Goal: Information Seeking & Learning: Check status

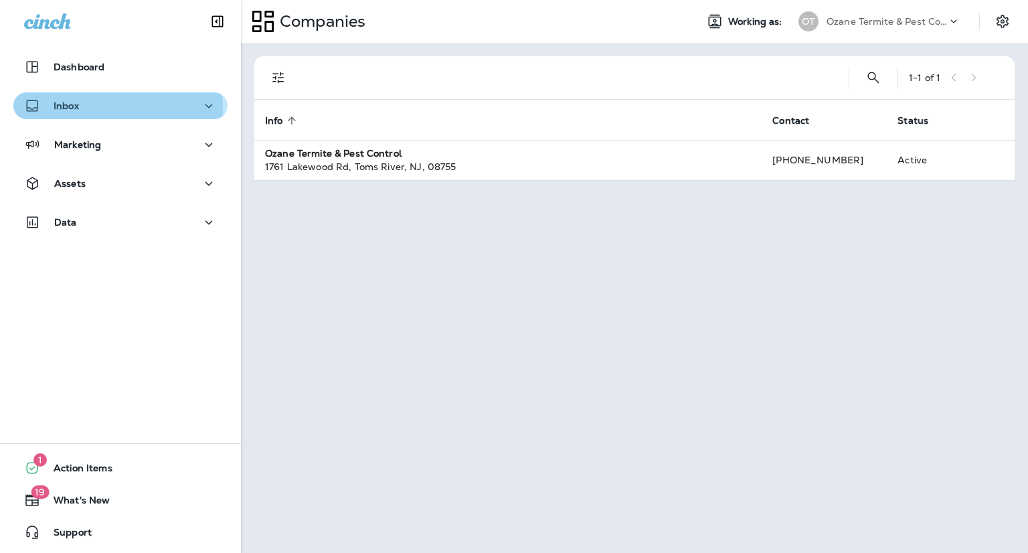
click at [115, 108] on div "Inbox" at bounding box center [120, 106] width 193 height 17
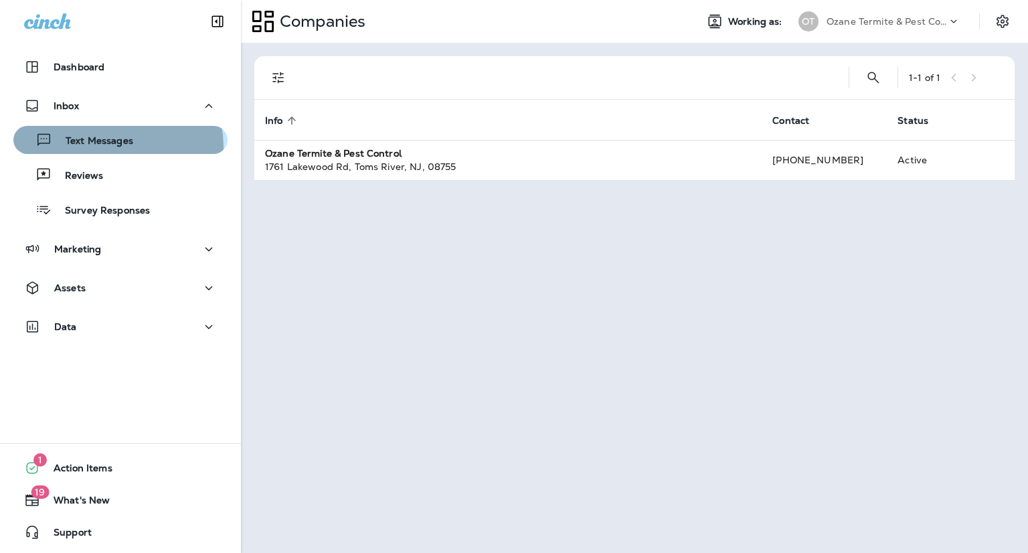
click at [110, 147] on p "Text Messages" at bounding box center [92, 141] width 81 height 13
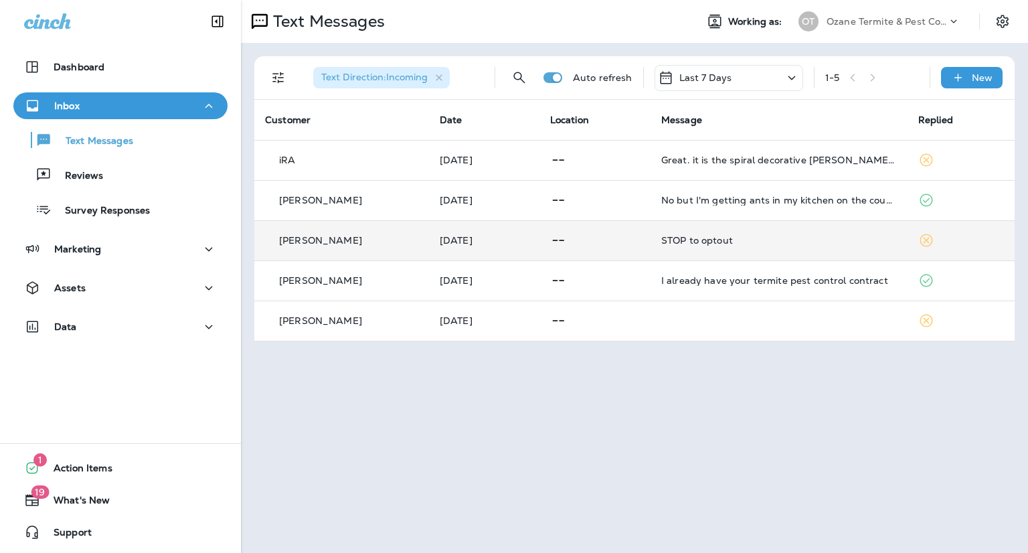
click at [640, 234] on p at bounding box center [595, 240] width 90 height 17
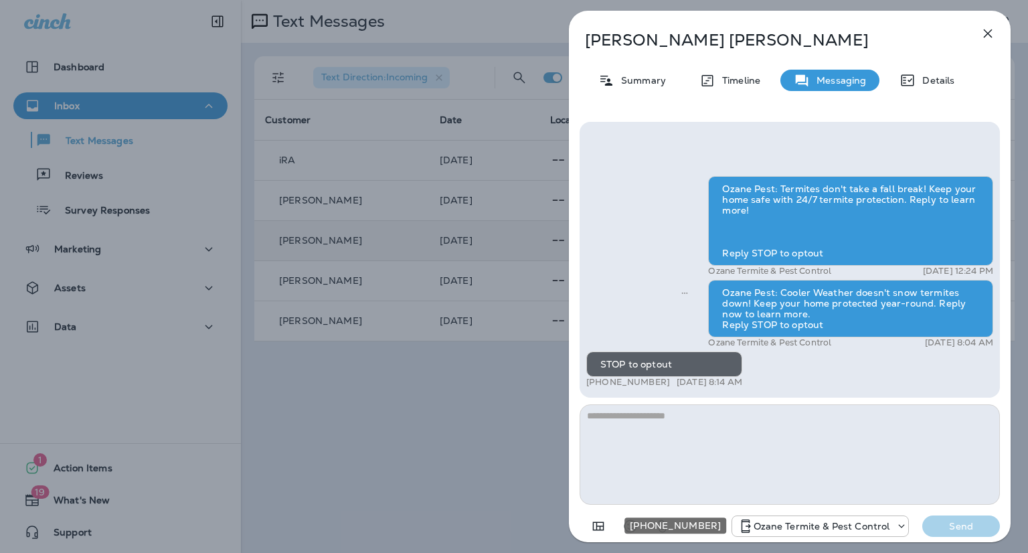
click at [902, 528] on icon "+1 (732) 702-5770" at bounding box center [901, 525] width 13 height 13
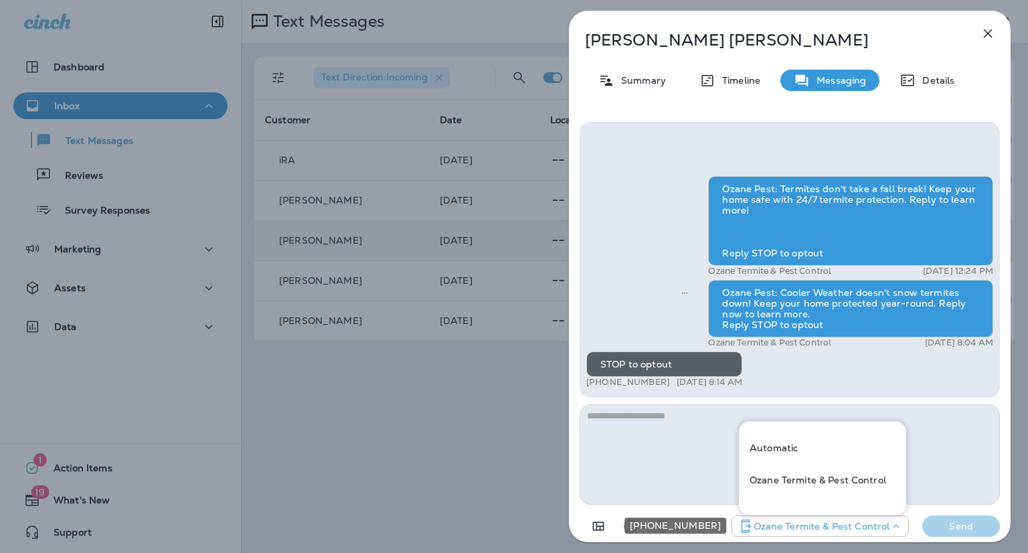
click at [902, 528] on icon "+1 (732) 702-5770" at bounding box center [895, 525] width 13 height 13
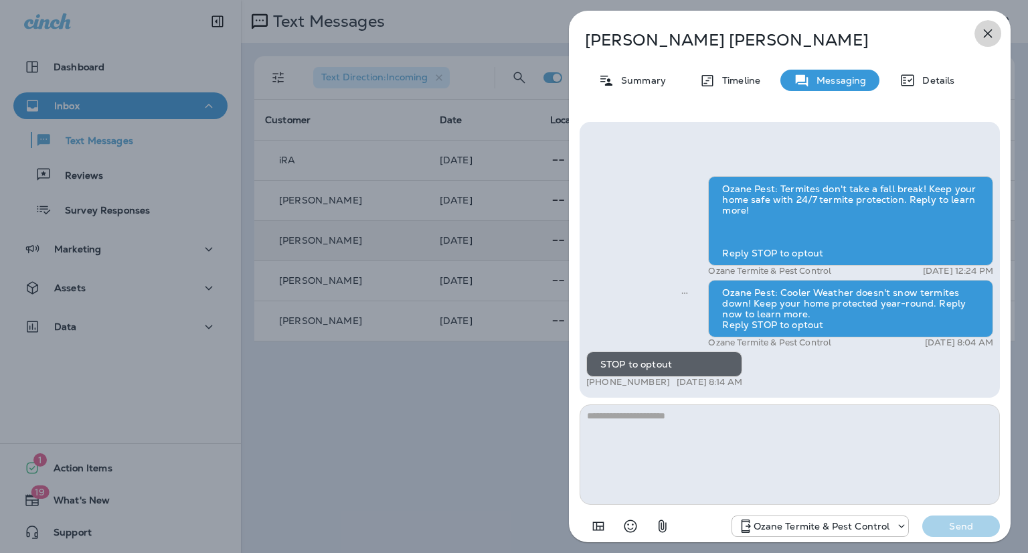
click at [990, 32] on icon "button" at bounding box center [987, 33] width 16 height 16
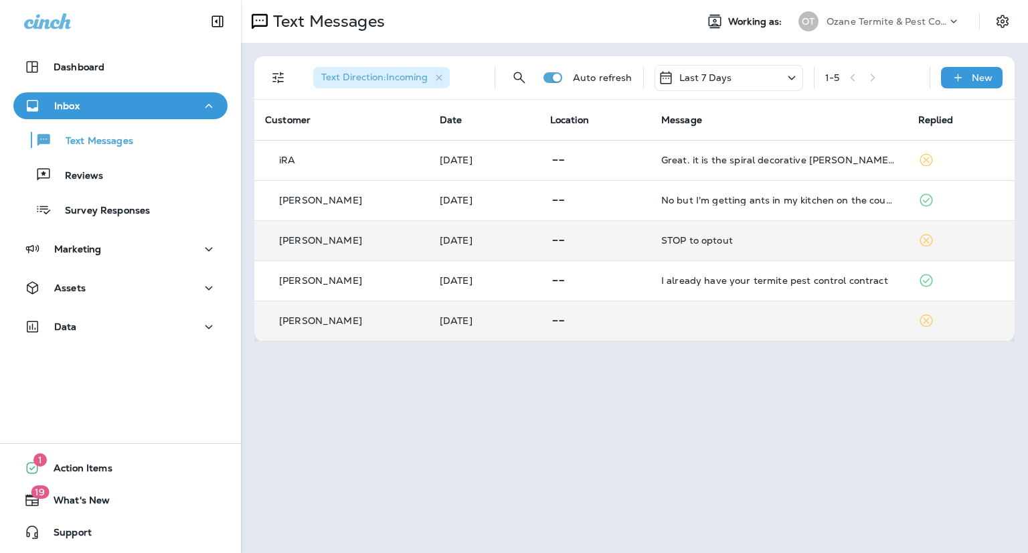
click at [716, 314] on td at bounding box center [778, 320] width 257 height 40
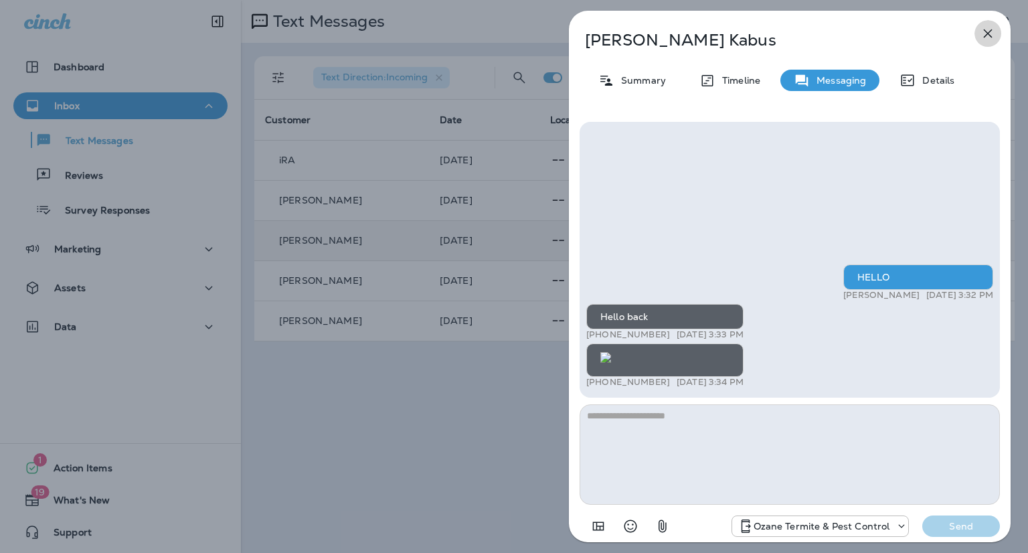
click at [986, 35] on icon "button" at bounding box center [987, 33] width 16 height 16
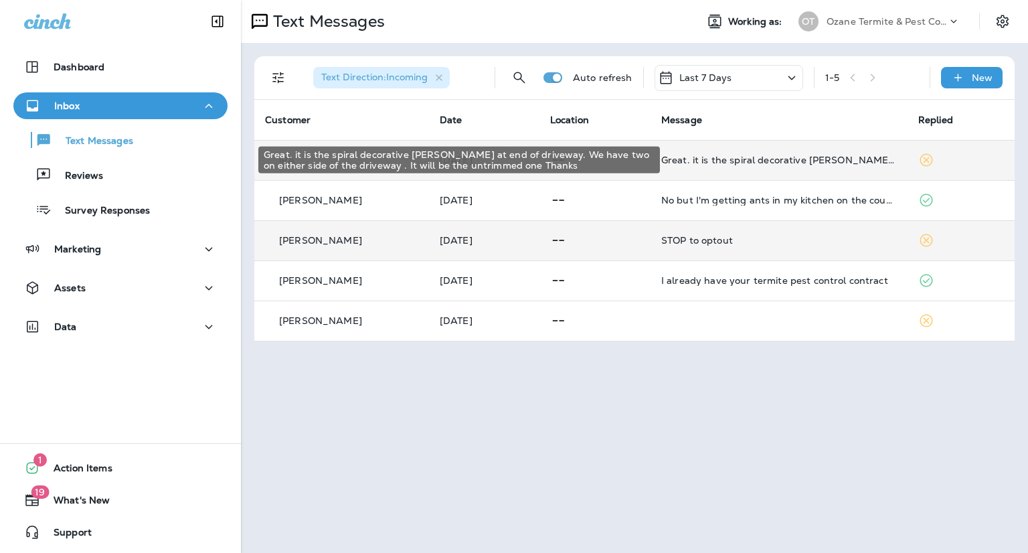
click at [747, 163] on div "Great. it is the spiral decorative [PERSON_NAME] at end of driveway. We have tw…" at bounding box center [779, 160] width 236 height 11
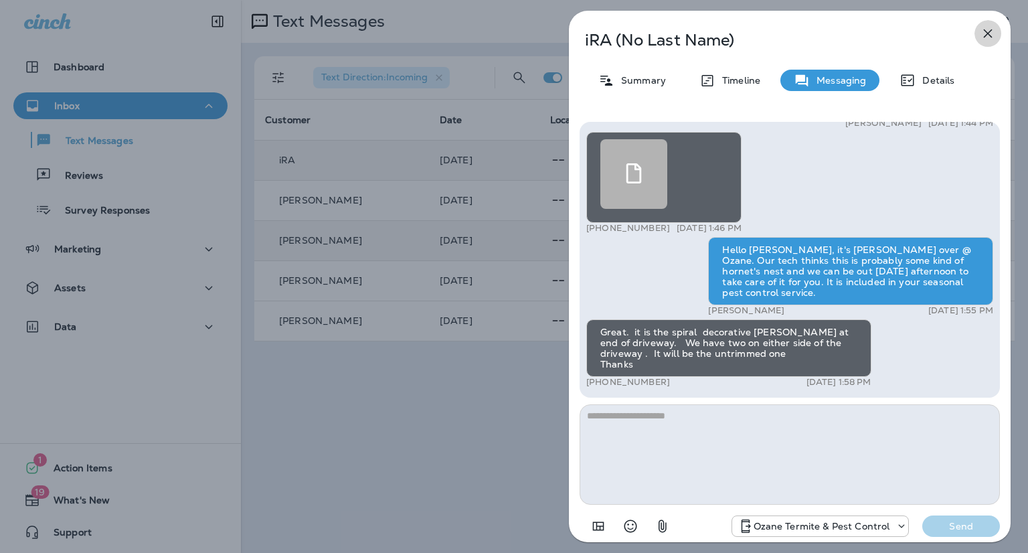
click at [985, 39] on icon "button" at bounding box center [987, 33] width 16 height 16
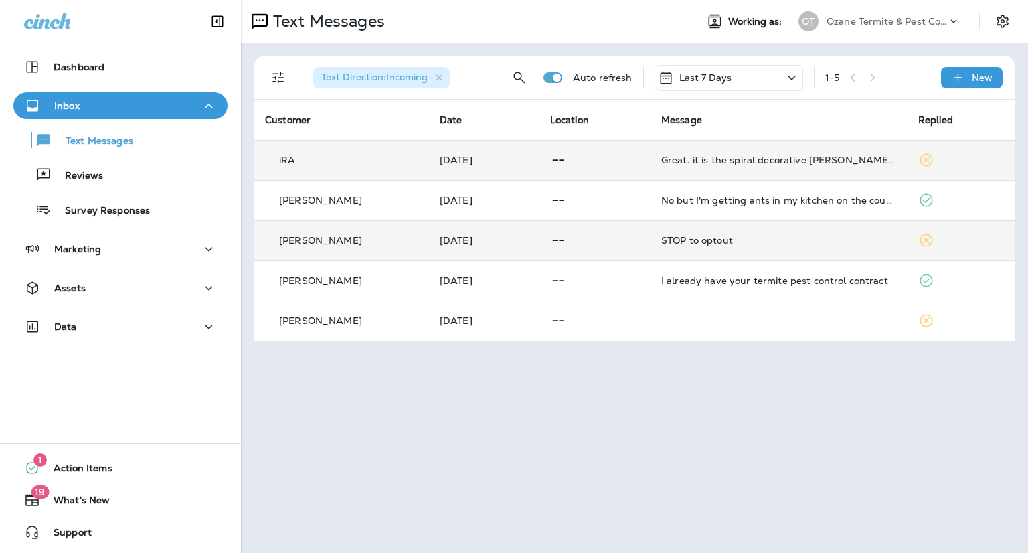
click at [955, 23] on icon at bounding box center [953, 21] width 13 height 13
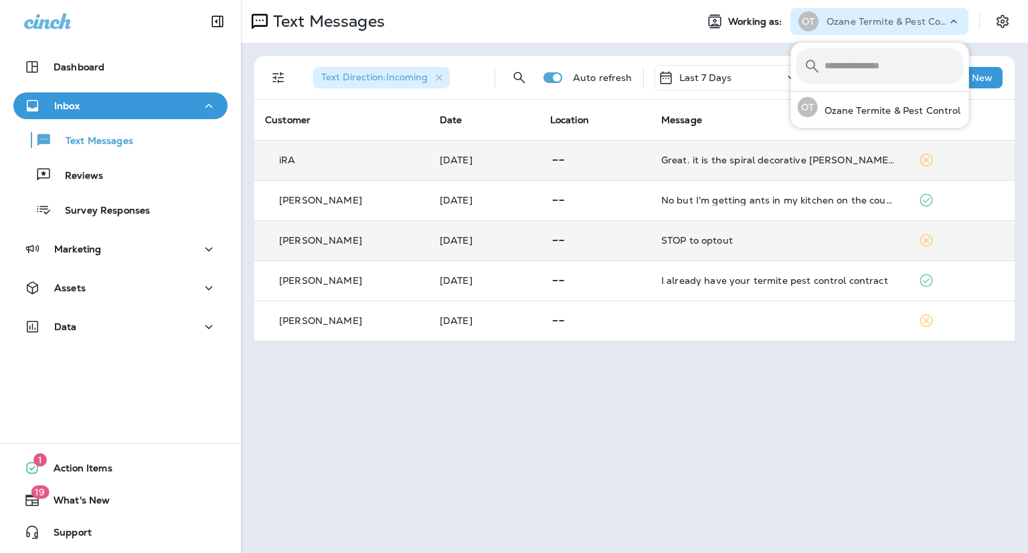
click at [955, 23] on icon at bounding box center [953, 21] width 13 height 13
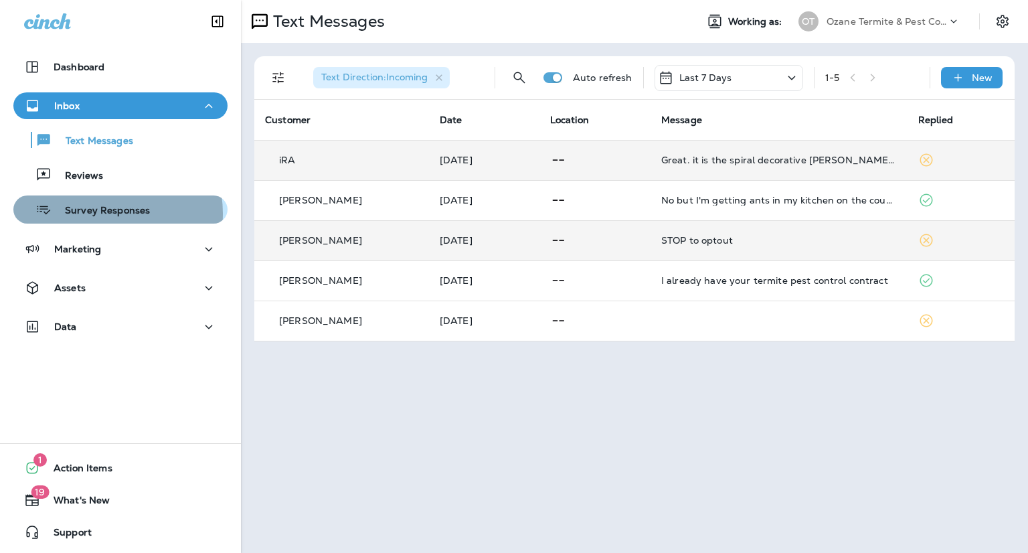
click at [99, 213] on p "Survey Responses" at bounding box center [101, 211] width 98 height 13
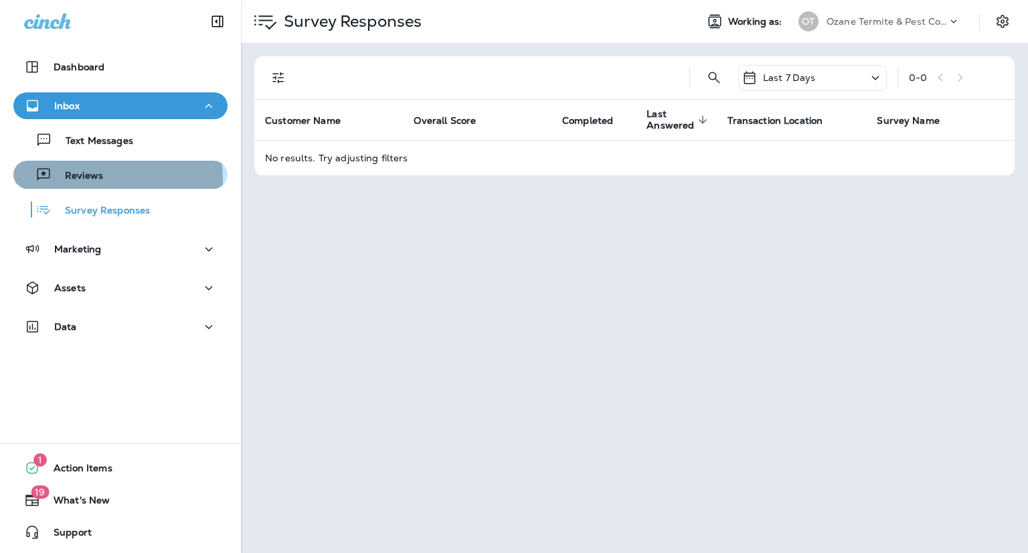
click at [102, 179] on div "Reviews" at bounding box center [120, 175] width 203 height 20
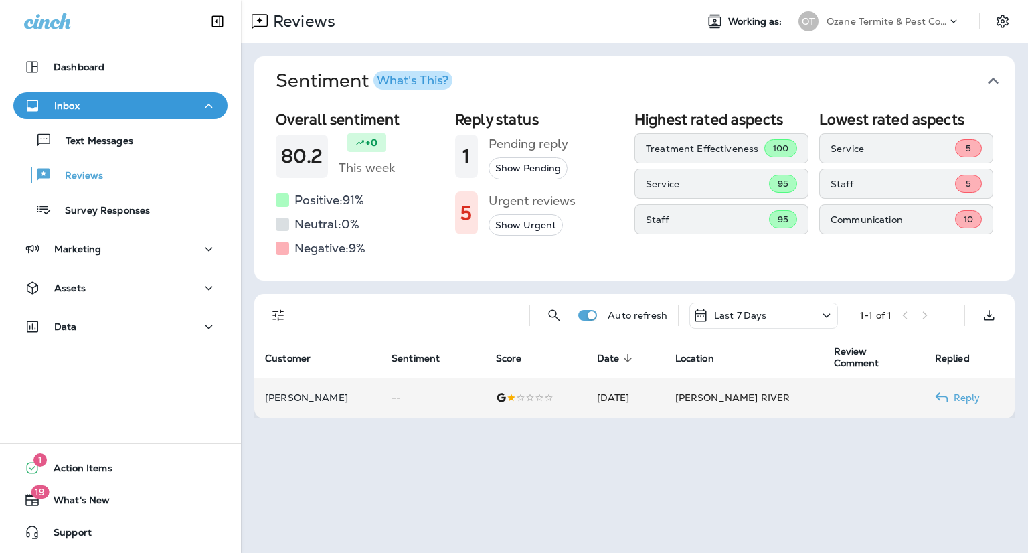
click at [308, 400] on p "[PERSON_NAME]" at bounding box center [317, 397] width 105 height 11
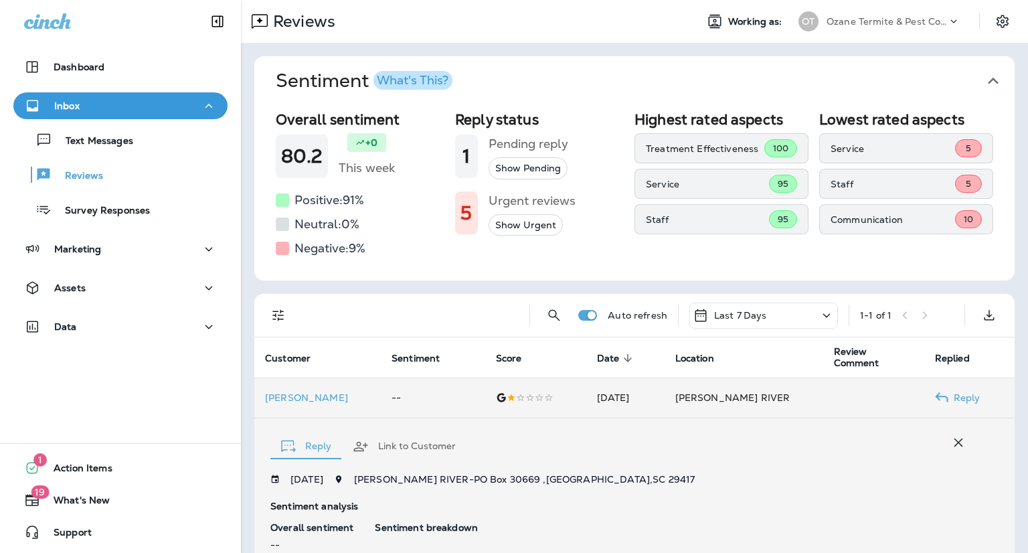
scroll to position [254, 0]
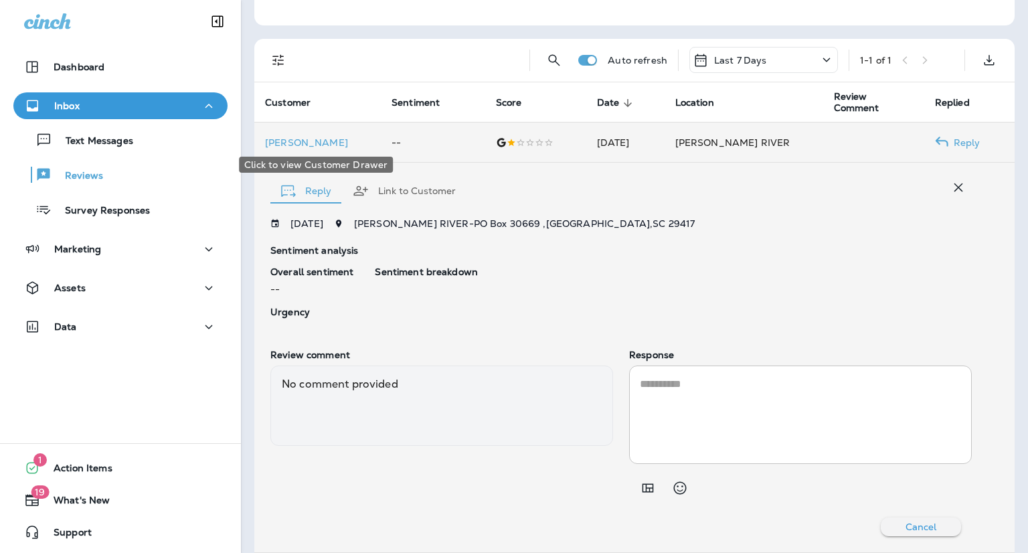
click at [290, 142] on p "[PERSON_NAME]" at bounding box center [317, 142] width 105 height 11
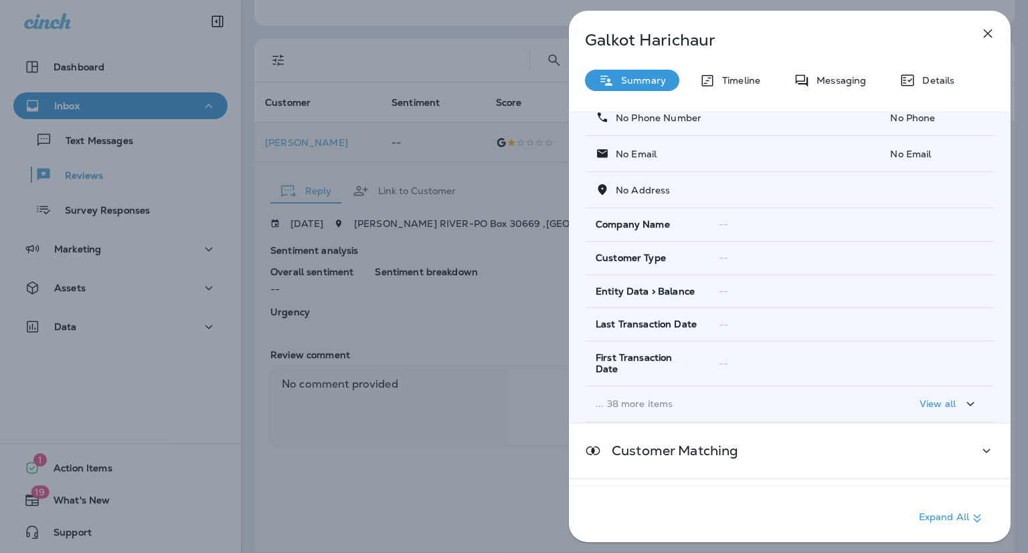
scroll to position [125, 0]
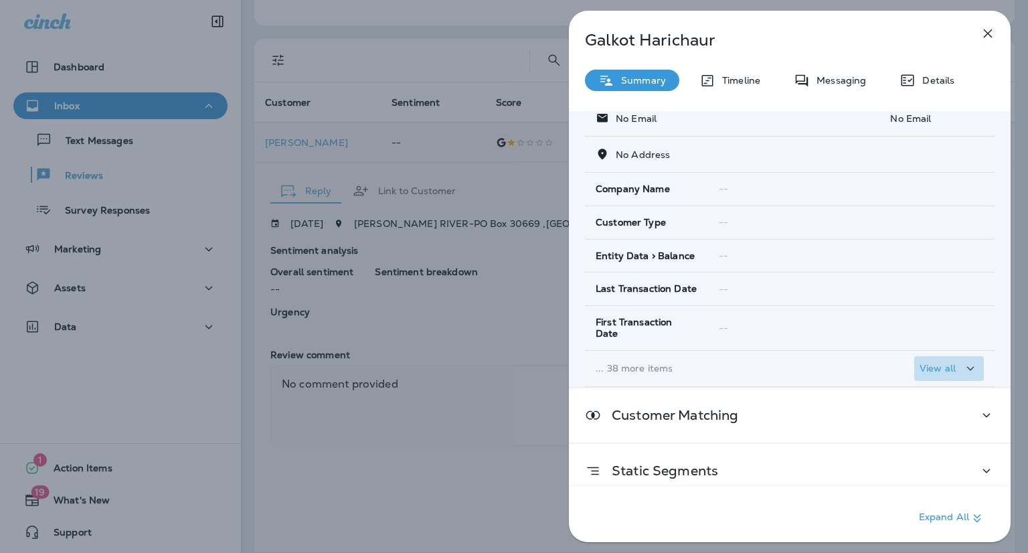
click at [946, 363] on p "View all" at bounding box center [937, 368] width 36 height 11
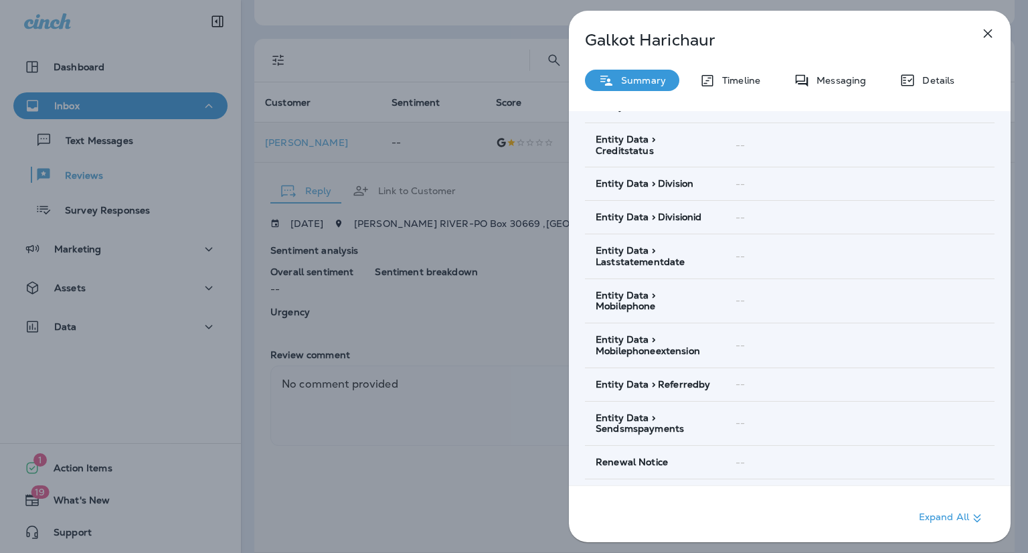
scroll to position [1598, 0]
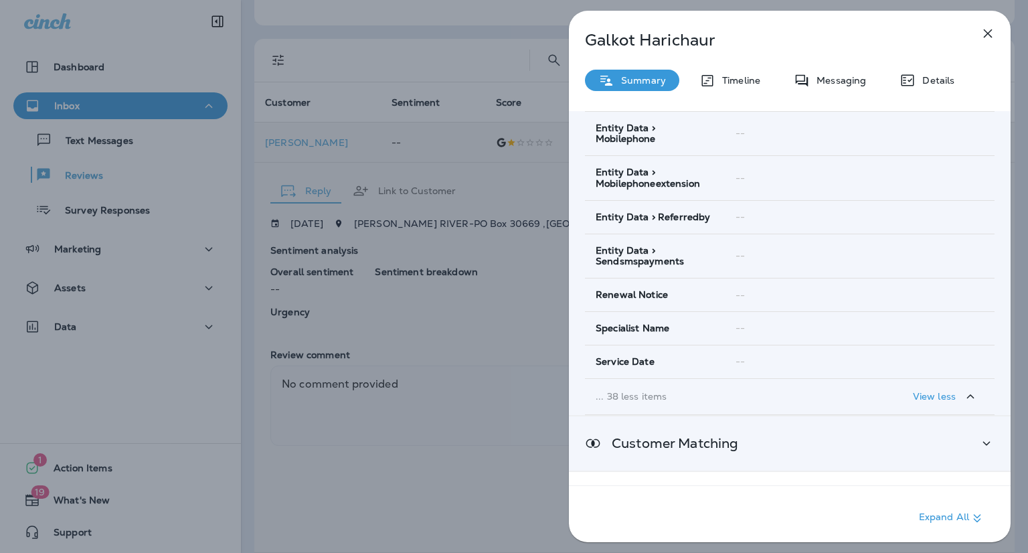
click at [978, 435] on icon at bounding box center [986, 443] width 16 height 17
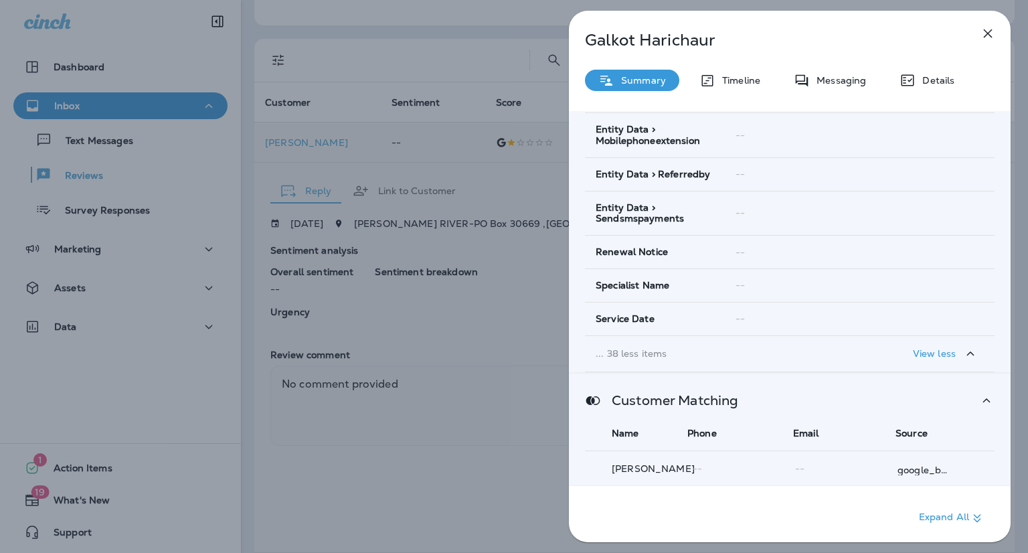
scroll to position [1660, 0]
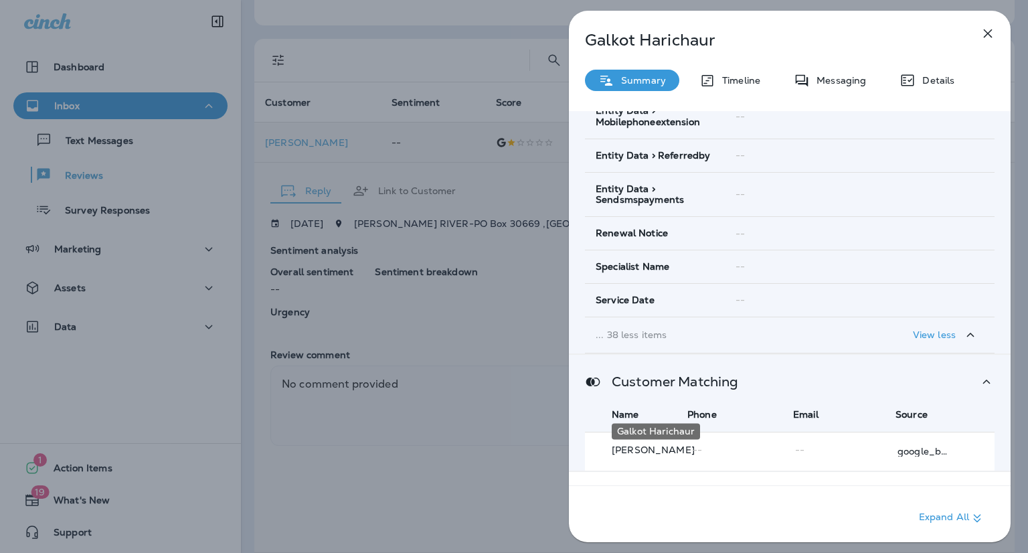
click at [662, 444] on p "[PERSON_NAME]" at bounding box center [655, 449] width 87 height 11
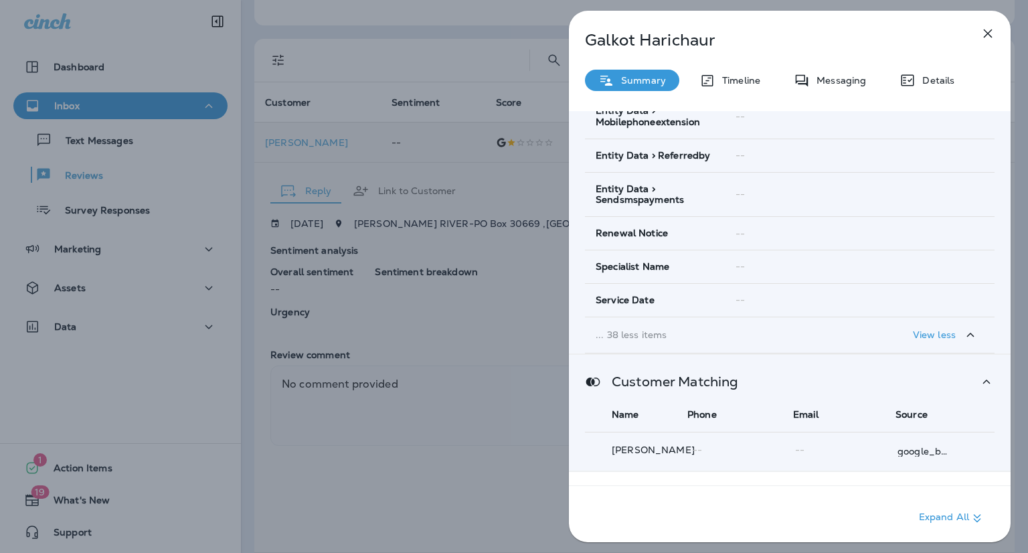
click at [985, 33] on icon "button" at bounding box center [987, 33] width 16 height 16
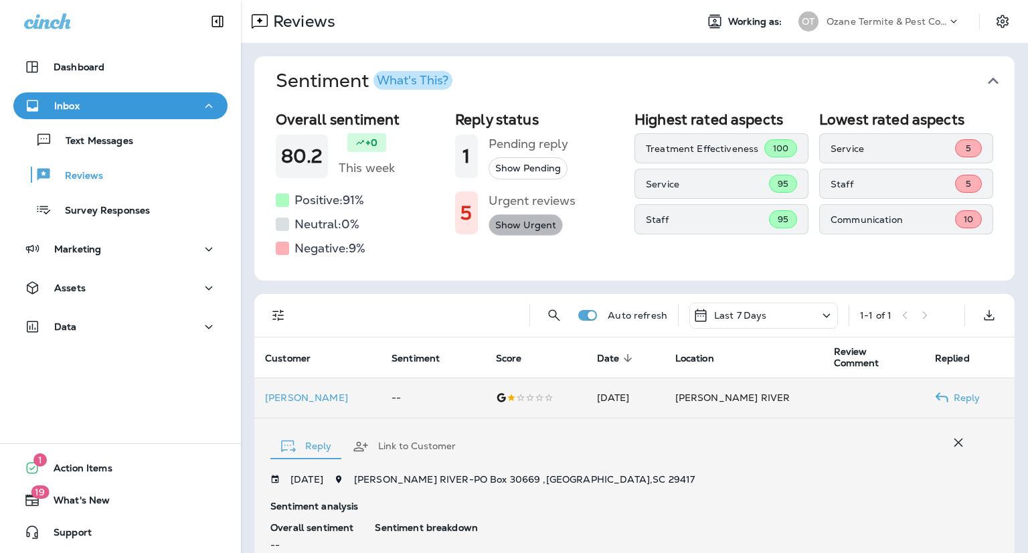
click at [517, 225] on button "Show Urgent" at bounding box center [525, 225] width 74 height 22
